Goal: Ask a question

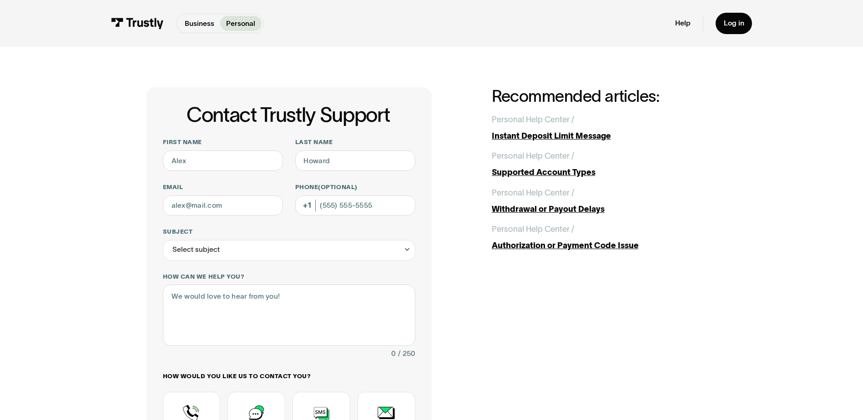
click at [167, 125] on h1 "Contact Trustly Support" at bounding box center [288, 115] width 254 height 22
click at [135, 77] on div "Contact Trustly Support First name Last name Email Phone (Optional) Subject Sel…" at bounding box center [431, 319] width 822 height 545
click at [118, 166] on div "Contact Trustly Support First name Last name Email Phone (Optional) Subject Sel…" at bounding box center [431, 319] width 822 height 545
